Goal: Information Seeking & Learning: Learn about a topic

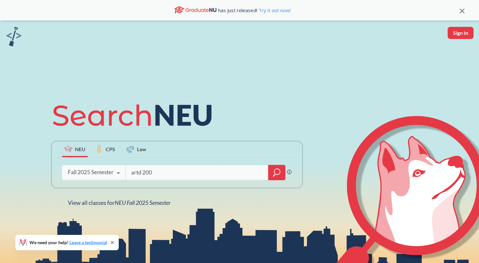
type input "artd 2000"
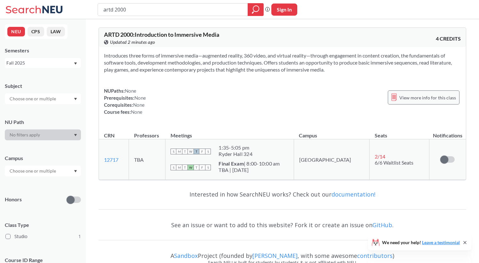
click at [400, 99] on div "View more info for this class" at bounding box center [424, 98] width 72 height 14
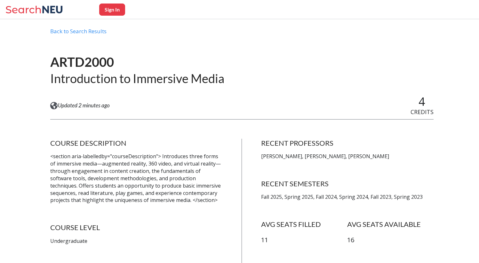
scroll to position [16, 0]
